Goal: Information Seeking & Learning: Check status

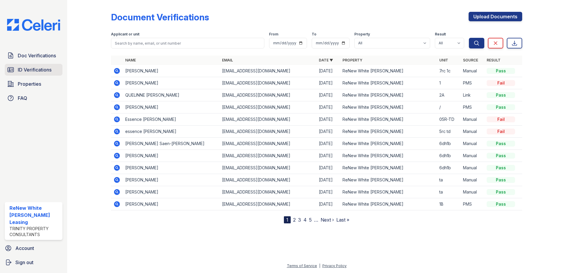
click at [38, 67] on span "ID Verifications" at bounding box center [35, 69] width 34 height 7
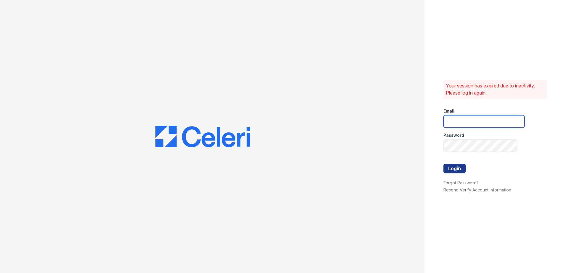
type input "[EMAIL_ADDRESS][DOMAIN_NAME]"
click at [463, 170] on button "Login" at bounding box center [454, 168] width 22 height 9
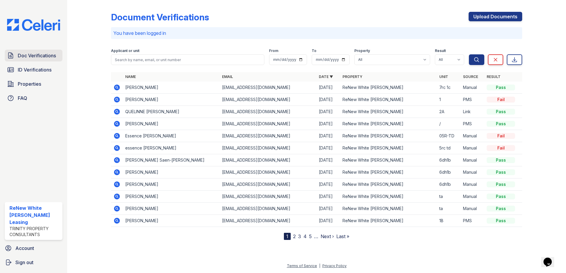
click at [17, 54] on link "Doc Verifications" at bounding box center [34, 56] width 58 height 12
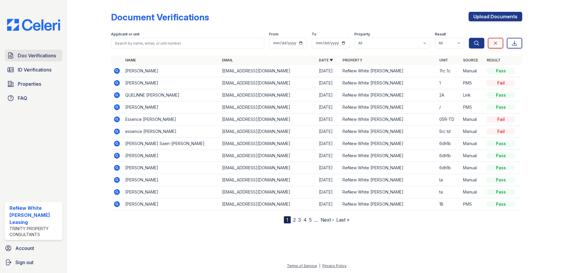
click at [42, 56] on span "Doc Verifications" at bounding box center [37, 55] width 38 height 7
click at [25, 86] on span "Properties" at bounding box center [29, 84] width 23 height 7
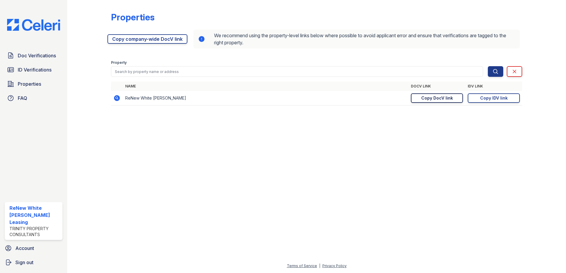
click at [421, 98] on link "Copy DocV link Copy link" at bounding box center [437, 98] width 52 height 9
click at [30, 57] on span "Doc Verifications" at bounding box center [37, 55] width 38 height 7
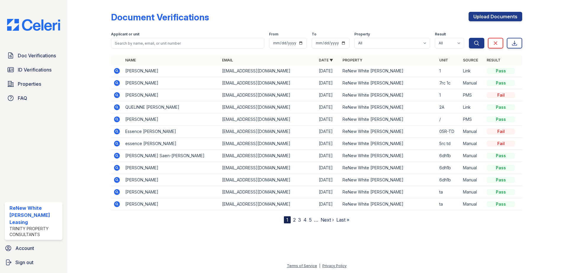
click at [115, 73] on icon at bounding box center [117, 71] width 6 height 6
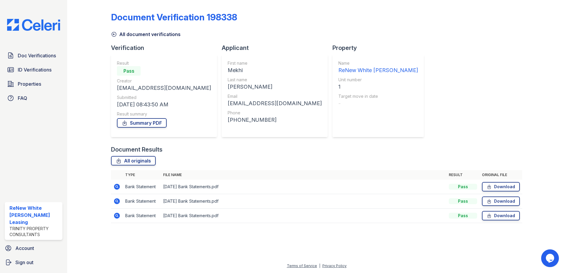
click at [118, 188] on icon at bounding box center [117, 187] width 6 height 6
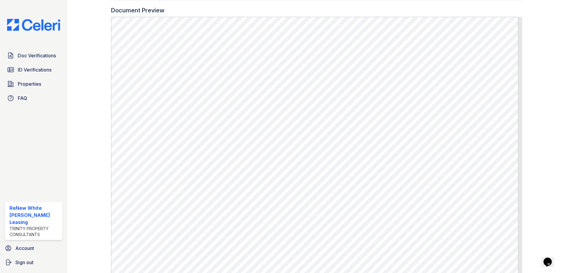
scroll to position [237, 0]
click at [27, 56] on span "Doc Verifications" at bounding box center [37, 55] width 38 height 7
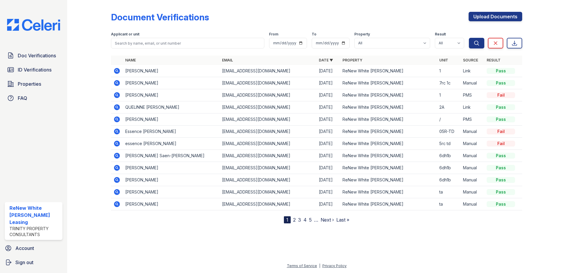
click at [293, 221] on link "2" at bounding box center [294, 220] width 3 height 6
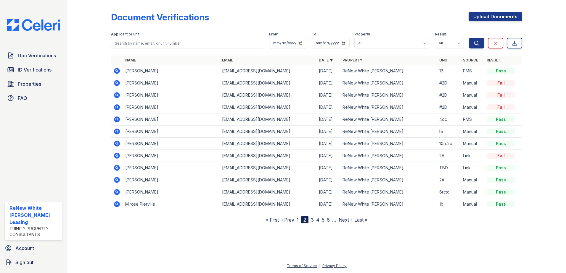
click at [313, 221] on link "3" at bounding box center [312, 220] width 3 height 6
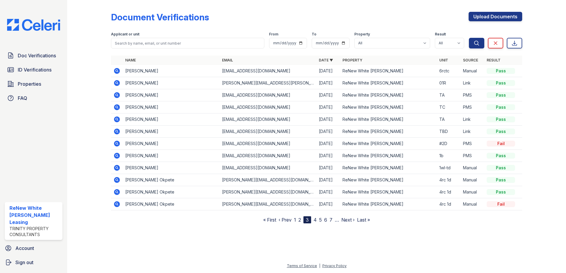
click at [300, 220] on link "2" at bounding box center [299, 220] width 3 height 6
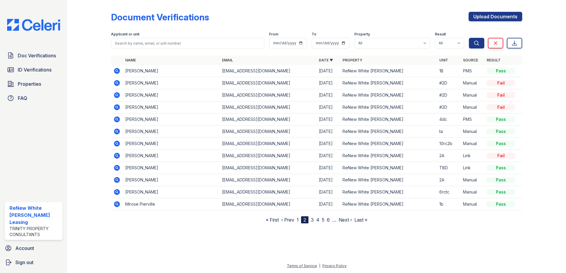
click at [117, 205] on icon at bounding box center [116, 203] width 1 height 1
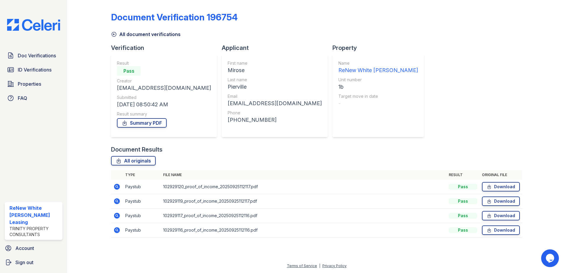
click at [117, 188] on icon at bounding box center [116, 187] width 7 height 7
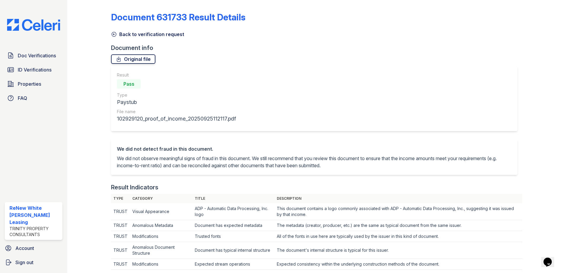
click at [140, 59] on link "Original file" at bounding box center [133, 58] width 44 height 9
click at [114, 34] on icon at bounding box center [114, 34] width 6 height 6
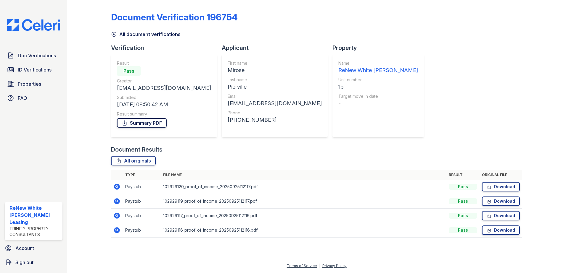
click at [135, 123] on link "Summary PDF" at bounding box center [142, 122] width 50 height 9
click at [118, 186] on icon at bounding box center [117, 187] width 6 height 6
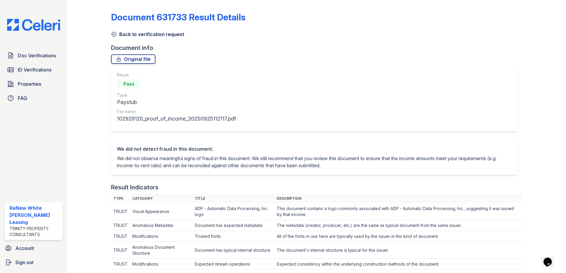
click at [113, 32] on icon at bounding box center [114, 34] width 6 height 6
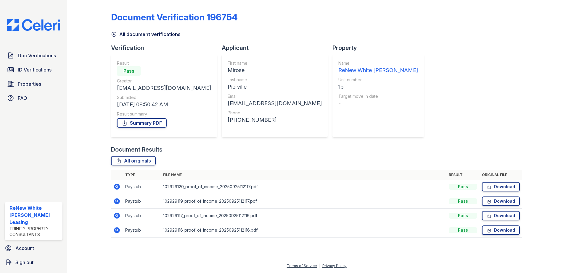
click at [113, 32] on icon at bounding box center [114, 34] width 6 height 6
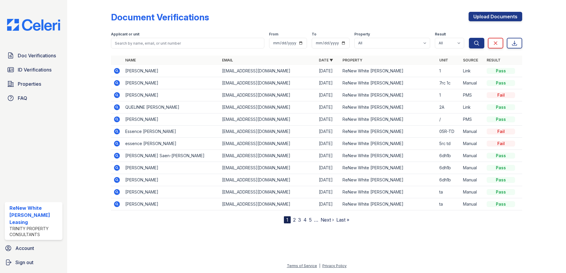
click at [117, 72] on icon at bounding box center [116, 70] width 7 height 7
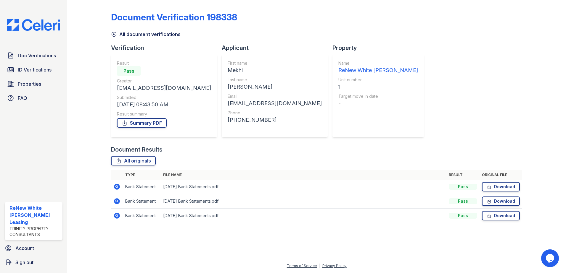
click at [114, 186] on icon at bounding box center [117, 187] width 6 height 6
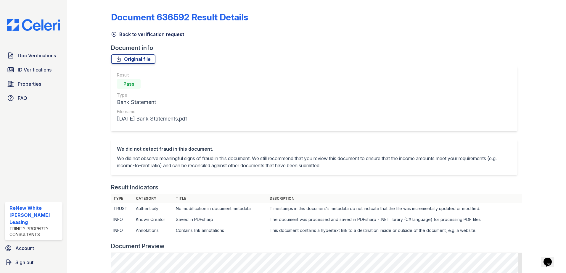
click at [114, 32] on icon at bounding box center [114, 34] width 4 height 4
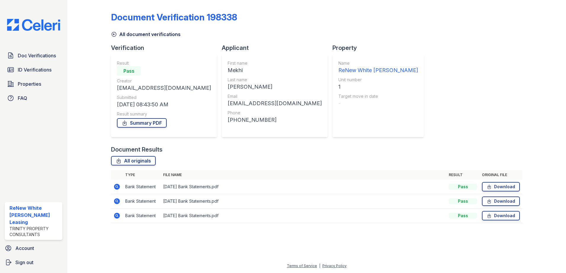
click at [117, 200] on icon at bounding box center [116, 201] width 7 height 7
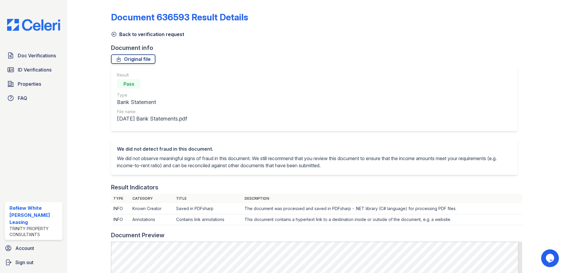
click at [112, 36] on icon at bounding box center [114, 34] width 4 height 4
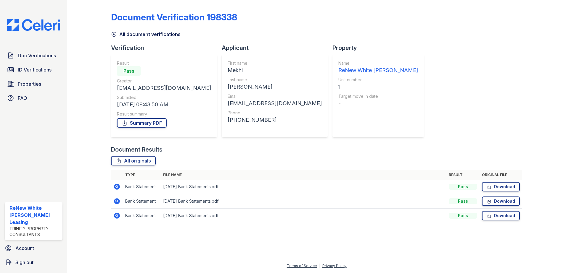
click at [115, 216] on icon at bounding box center [117, 216] width 6 height 6
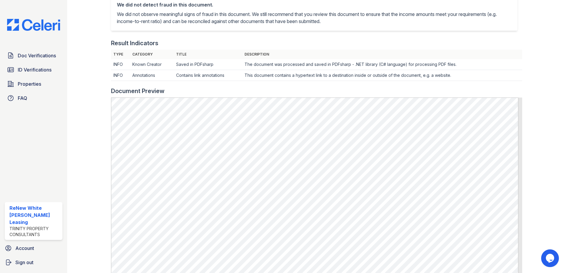
scroll to position [148, 0]
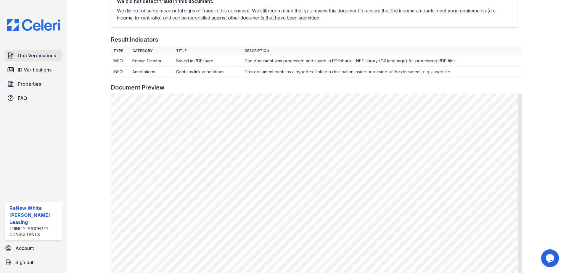
click at [22, 53] on span "Doc Verifications" at bounding box center [37, 55] width 38 height 7
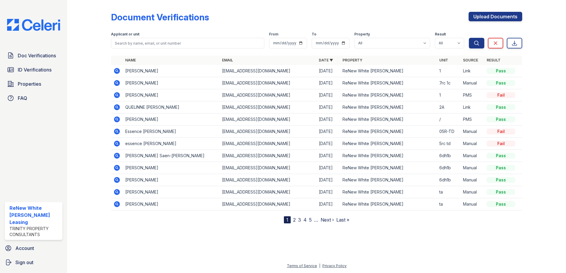
click at [295, 221] on link "2" at bounding box center [294, 220] width 3 height 6
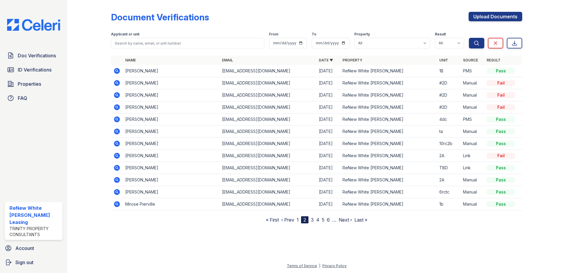
click at [117, 155] on icon at bounding box center [116, 155] width 1 height 1
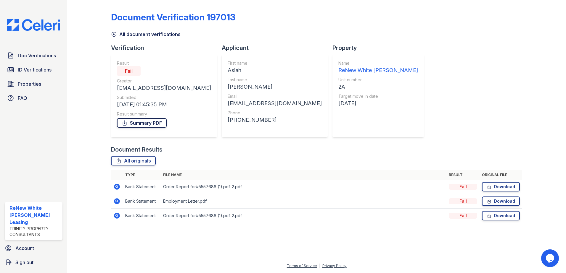
click at [133, 125] on link "Summary PDF" at bounding box center [142, 122] width 50 height 9
click at [118, 188] on icon at bounding box center [117, 187] width 6 height 6
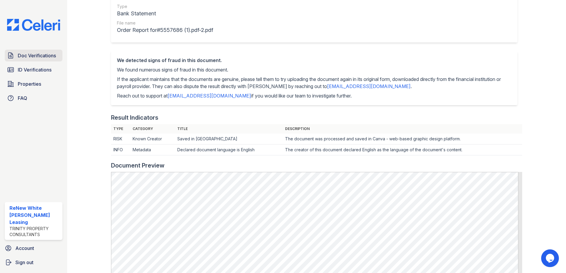
click at [35, 57] on span "Doc Verifications" at bounding box center [37, 55] width 38 height 7
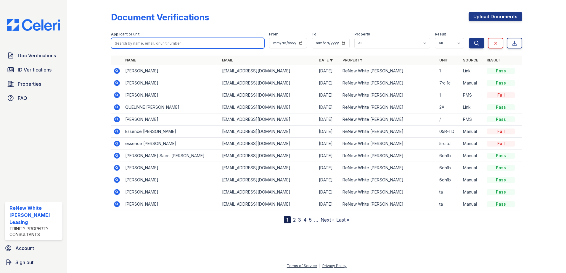
click at [157, 44] on input "search" at bounding box center [187, 43] width 153 height 11
type input "[PERSON_NAME]"
click at [469, 38] on button "Search" at bounding box center [476, 43] width 15 height 11
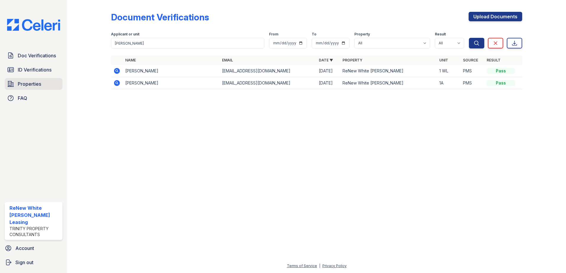
click at [20, 82] on span "Properties" at bounding box center [29, 84] width 23 height 7
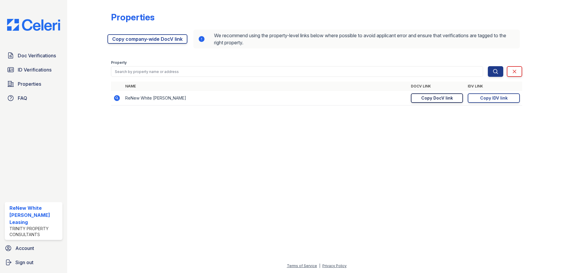
click at [434, 98] on div "Copy DocV link" at bounding box center [437, 98] width 32 height 6
